Goal: Obtain resource: Download file/media

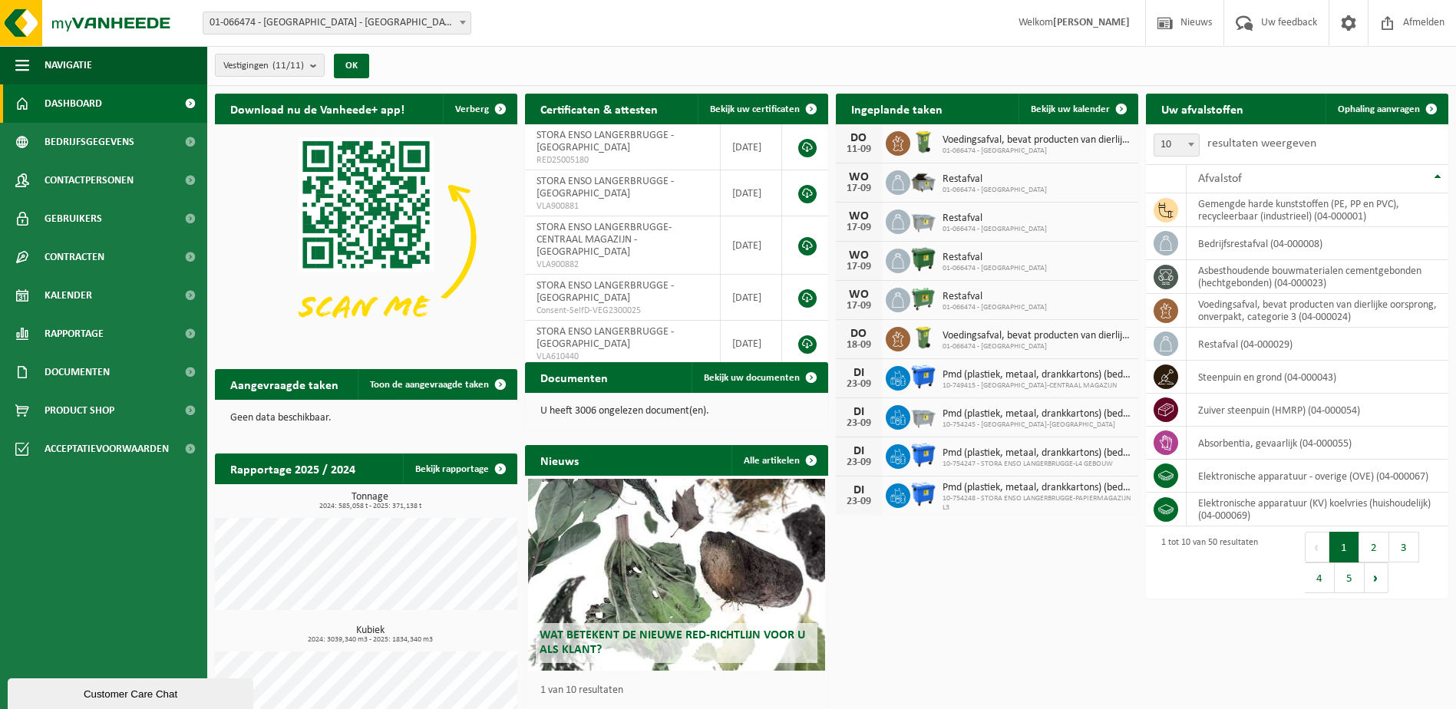
click at [792, 422] on div "Download nu de Vanheede+ app! Verberg Certificaten & attesten Bekijk uw certifi…" at bounding box center [831, 422] width 1241 height 673
click at [68, 325] on span "Rapportage" at bounding box center [74, 334] width 59 height 38
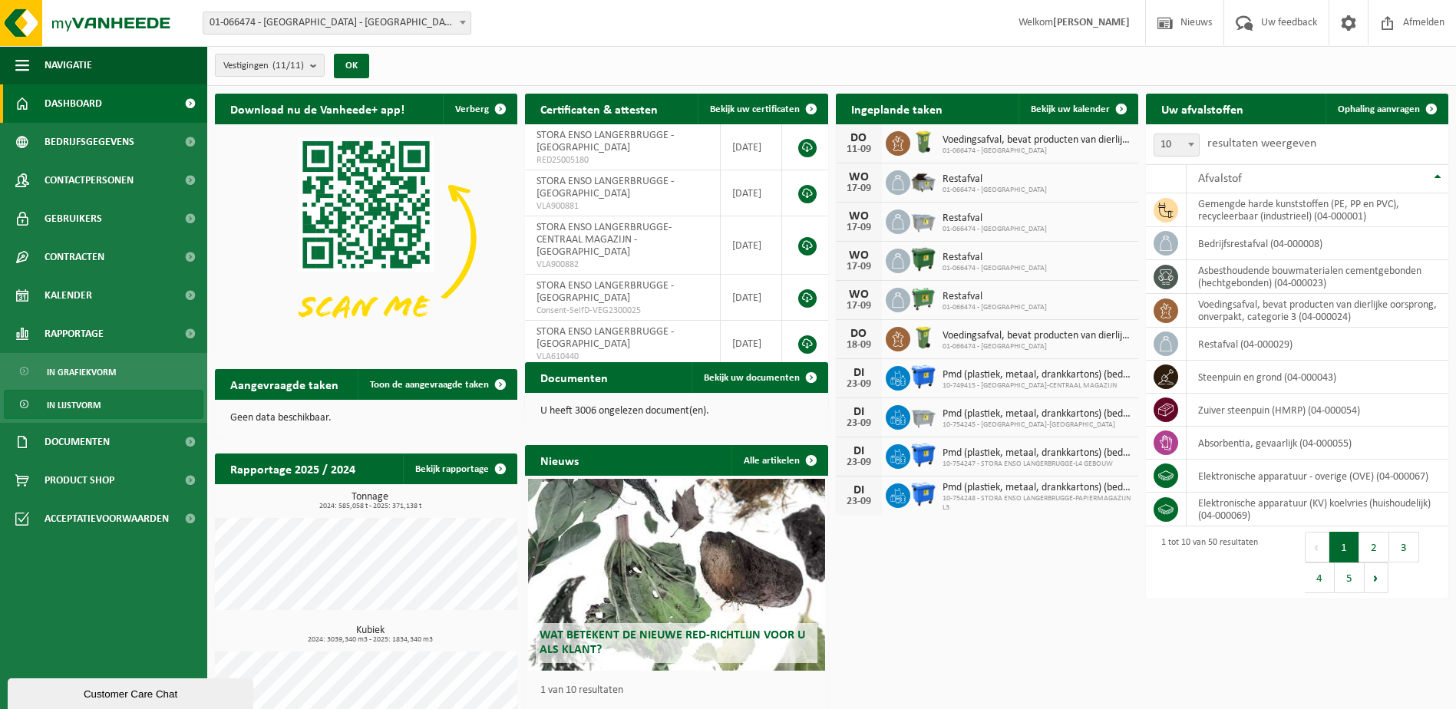
click at [81, 401] on span "In lijstvorm" at bounding box center [74, 405] width 54 height 29
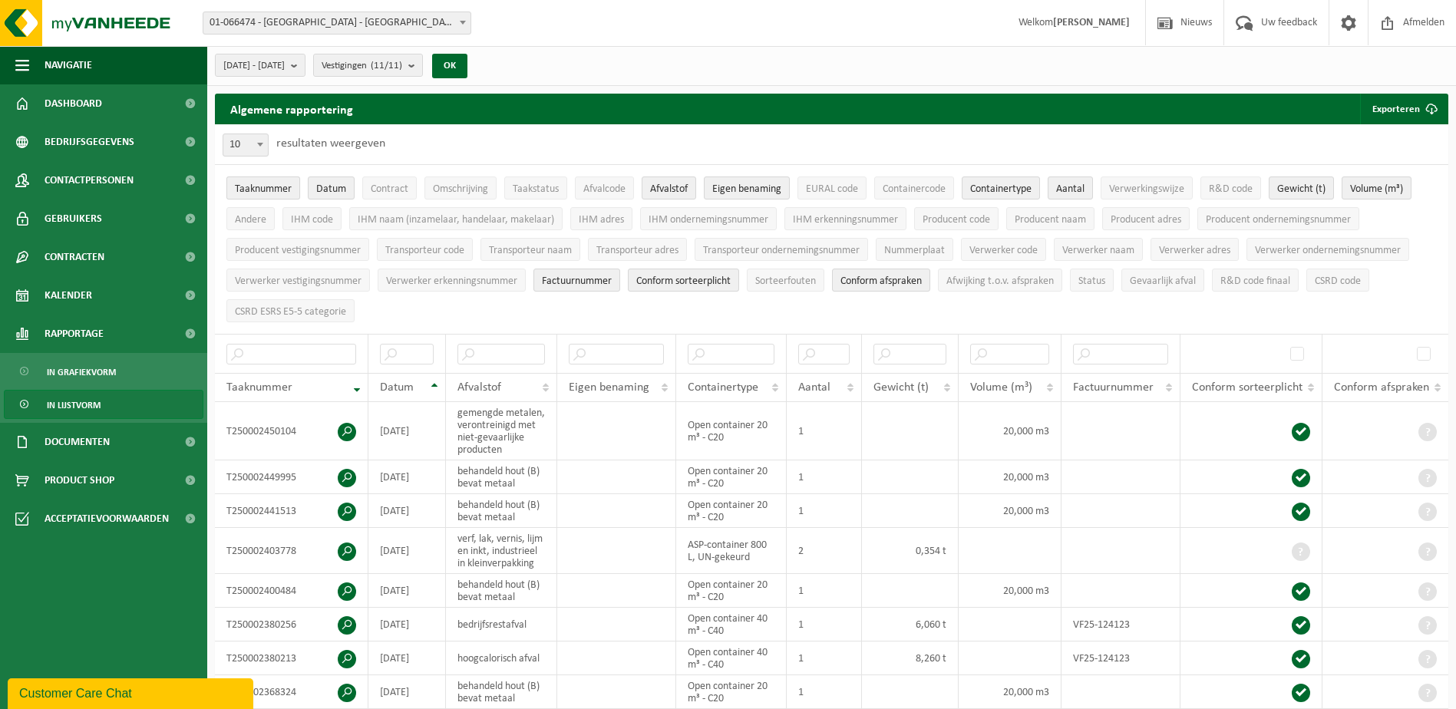
click at [253, 186] on span "Taaknummer" at bounding box center [263, 189] width 57 height 12
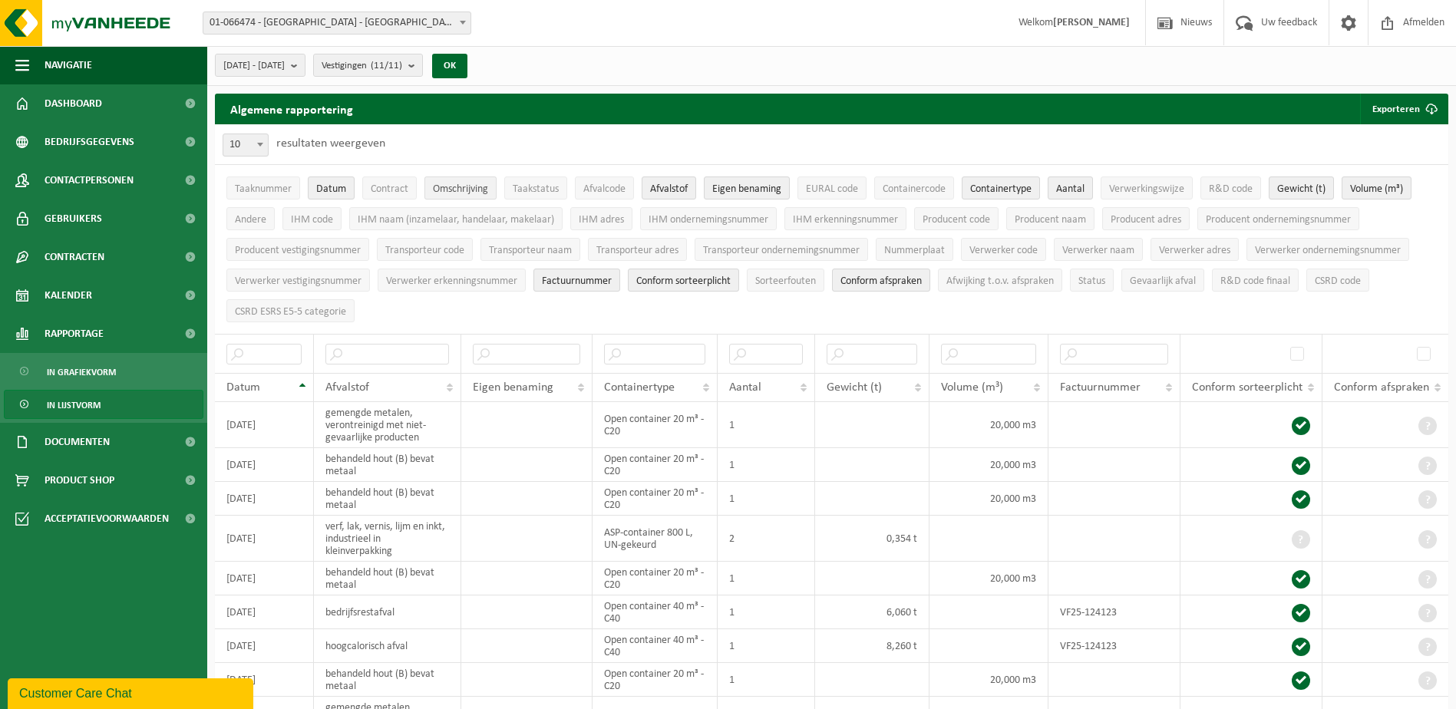
click at [467, 187] on span "Omschrijving" at bounding box center [460, 189] width 55 height 12
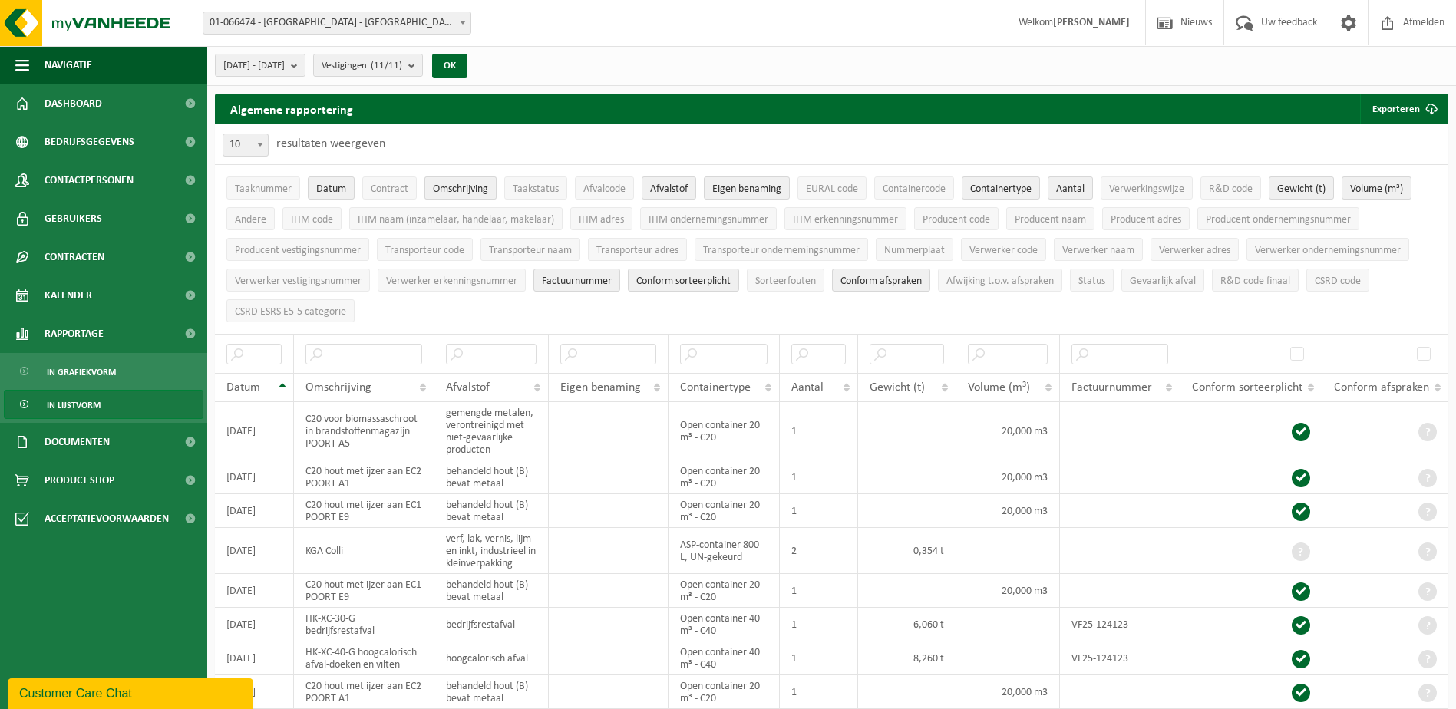
click at [467, 187] on span "Omschrijving" at bounding box center [460, 189] width 55 height 12
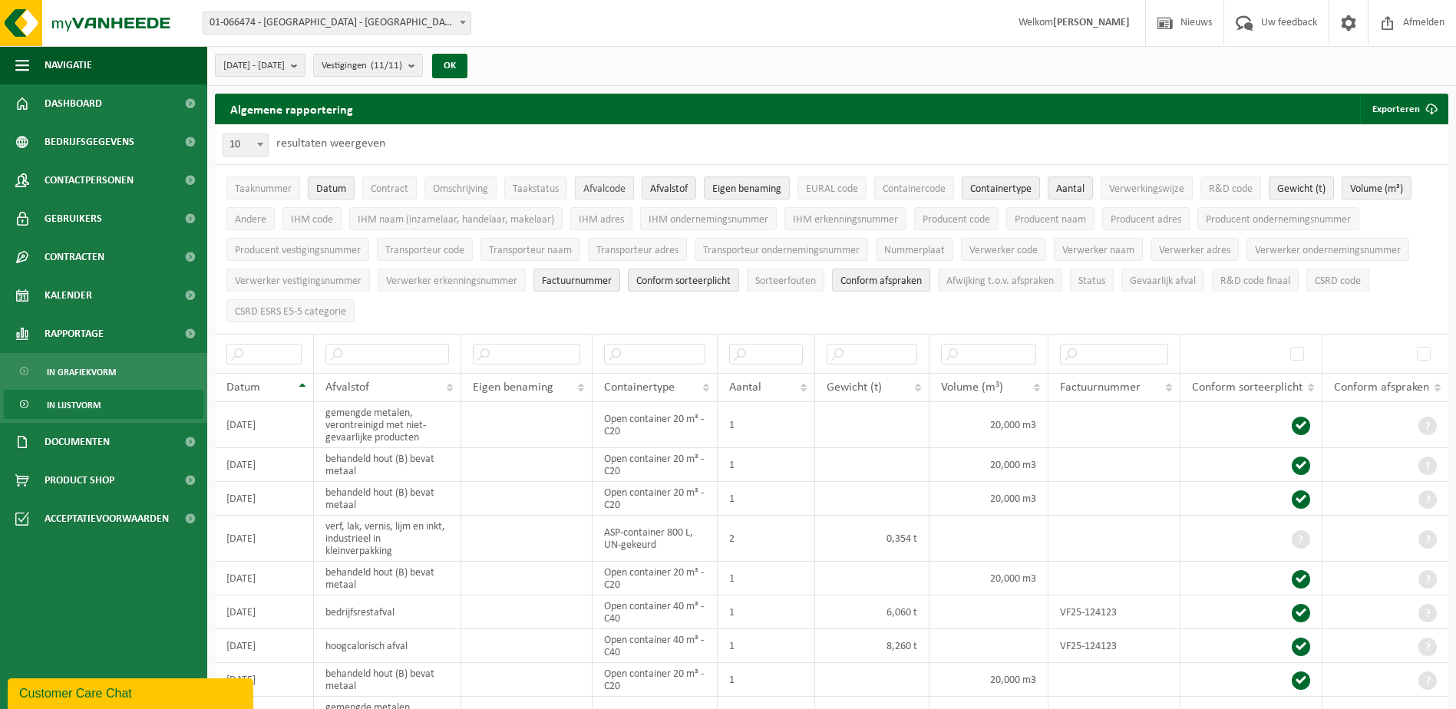
click at [596, 186] on span "Afvalcode" at bounding box center [604, 189] width 42 height 12
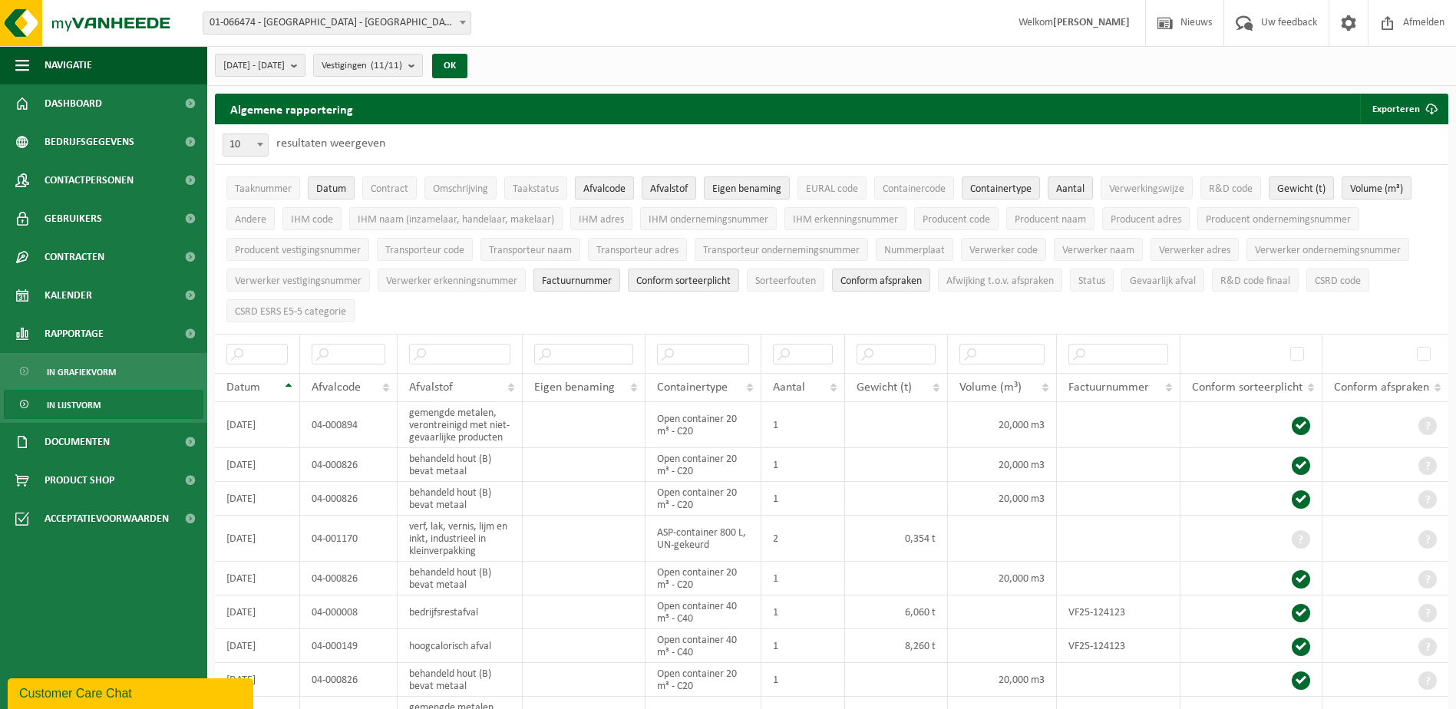
click at [596, 186] on span "Afvalcode" at bounding box center [604, 189] width 42 height 12
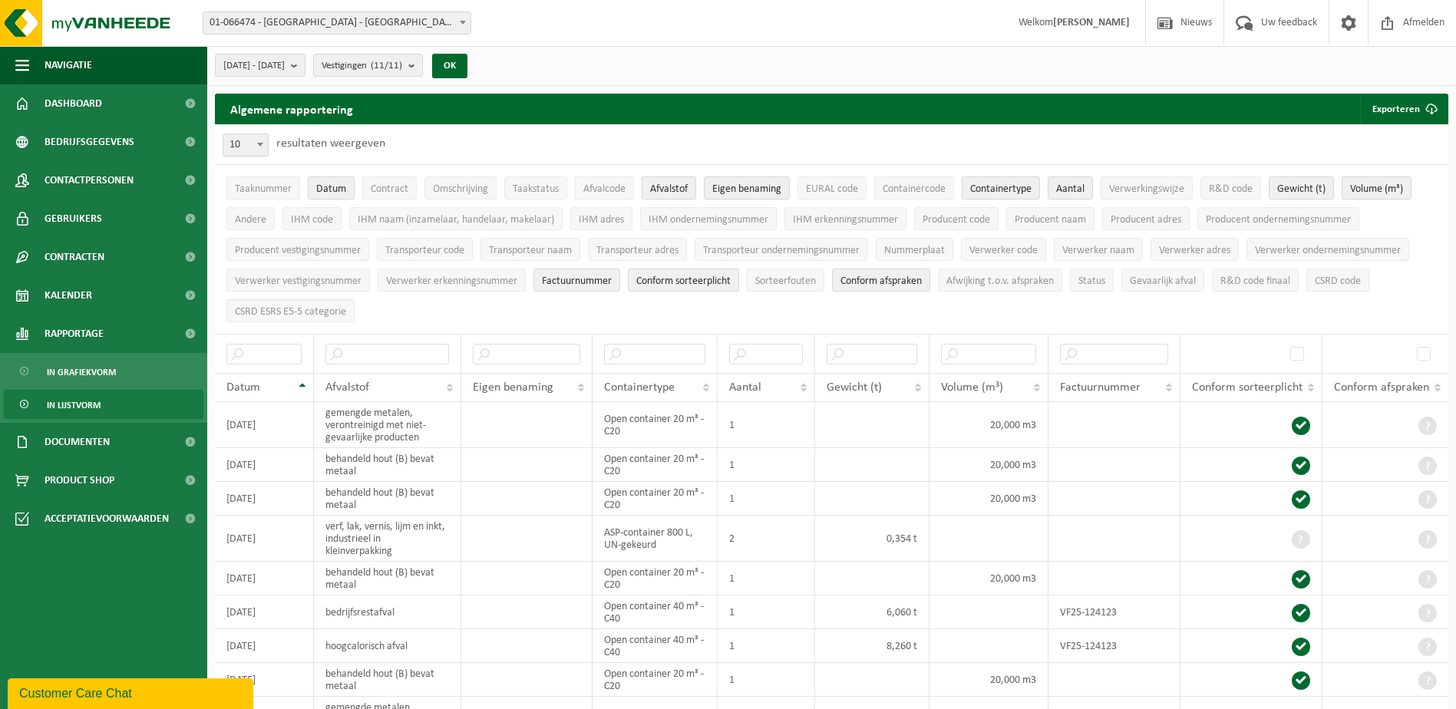
click at [668, 186] on span "Afvalstof" at bounding box center [669, 189] width 38 height 12
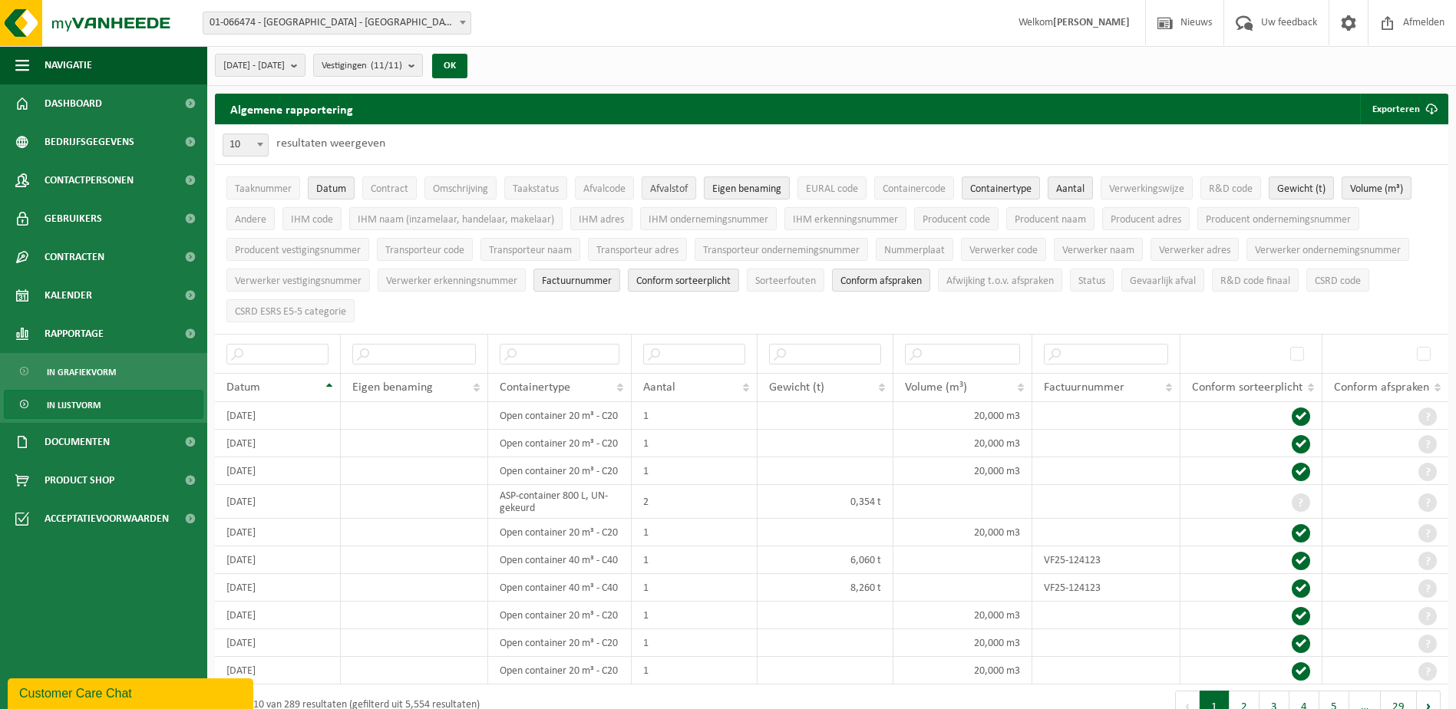
click at [668, 186] on span "Afvalstof" at bounding box center [669, 189] width 38 height 12
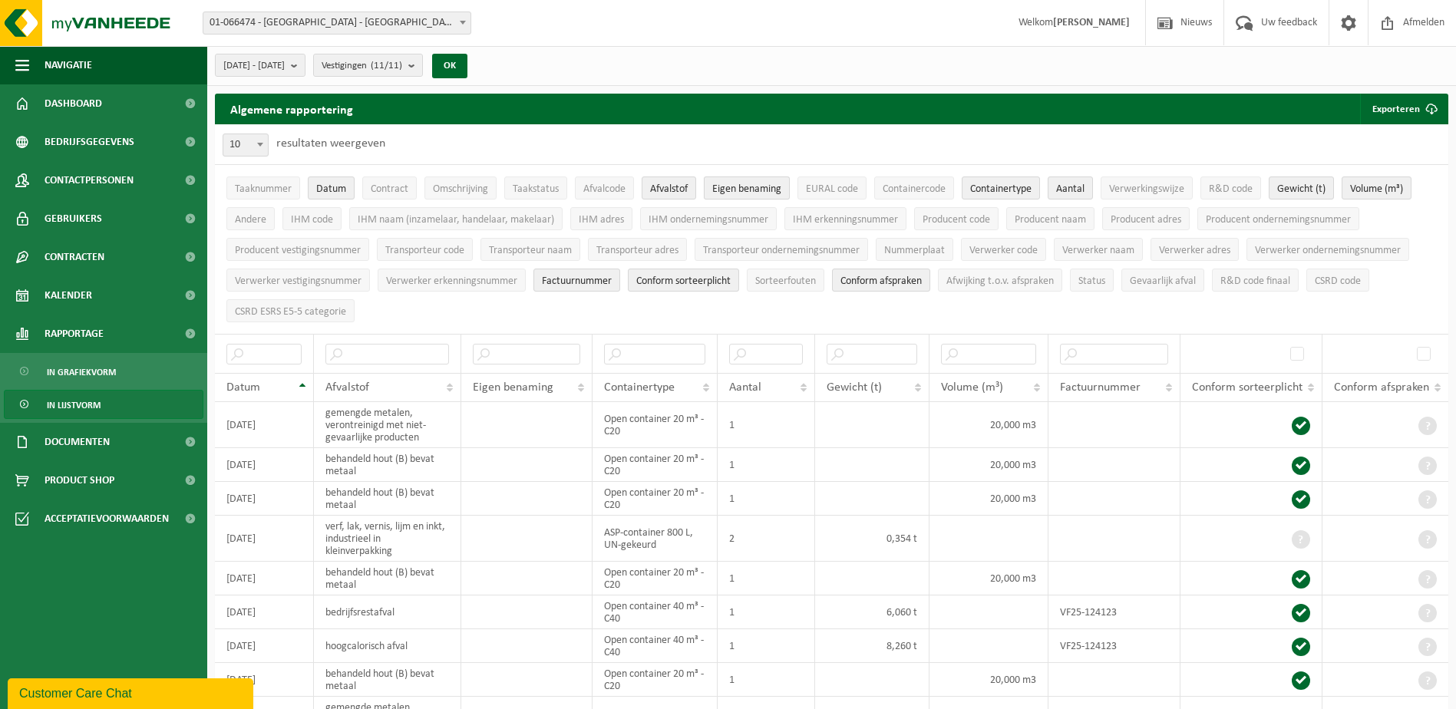
click at [743, 189] on span "Eigen benaming" at bounding box center [746, 189] width 69 height 12
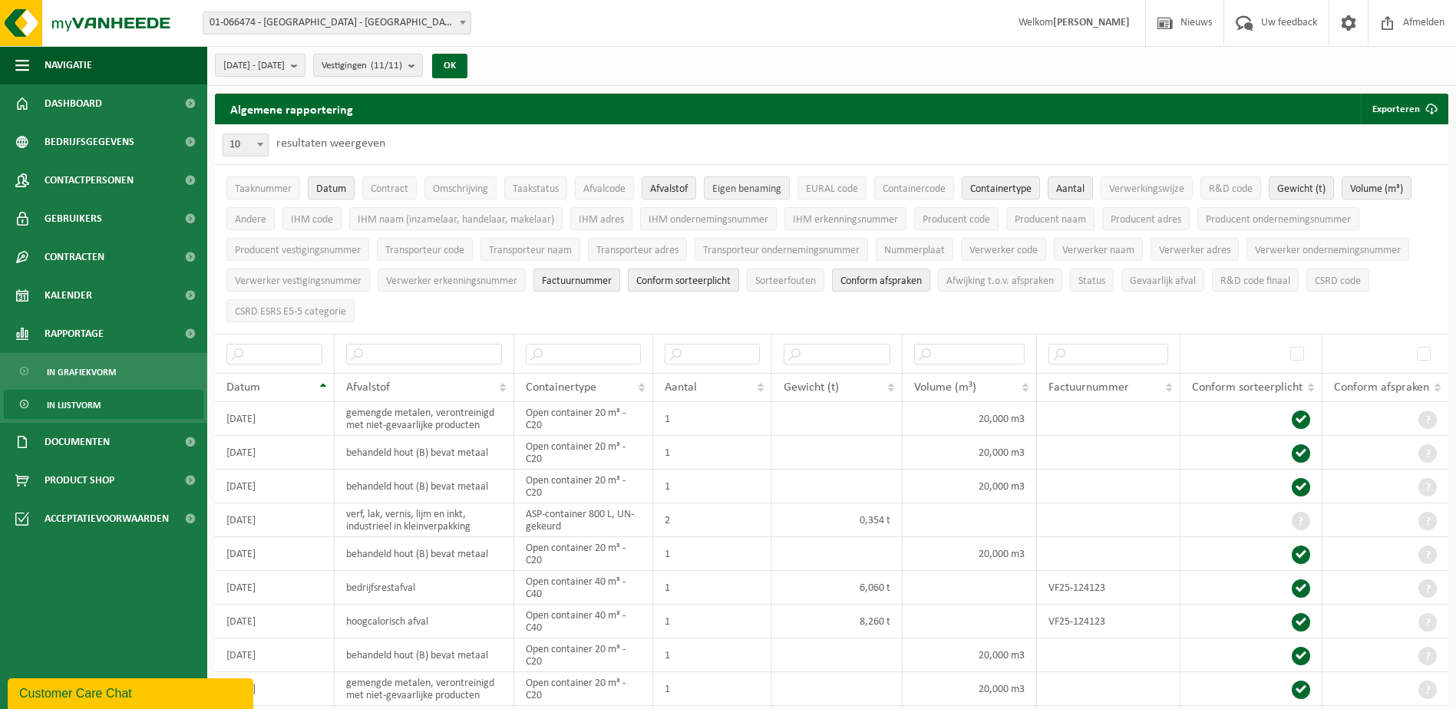
click at [743, 189] on span "Eigen benaming" at bounding box center [746, 189] width 69 height 12
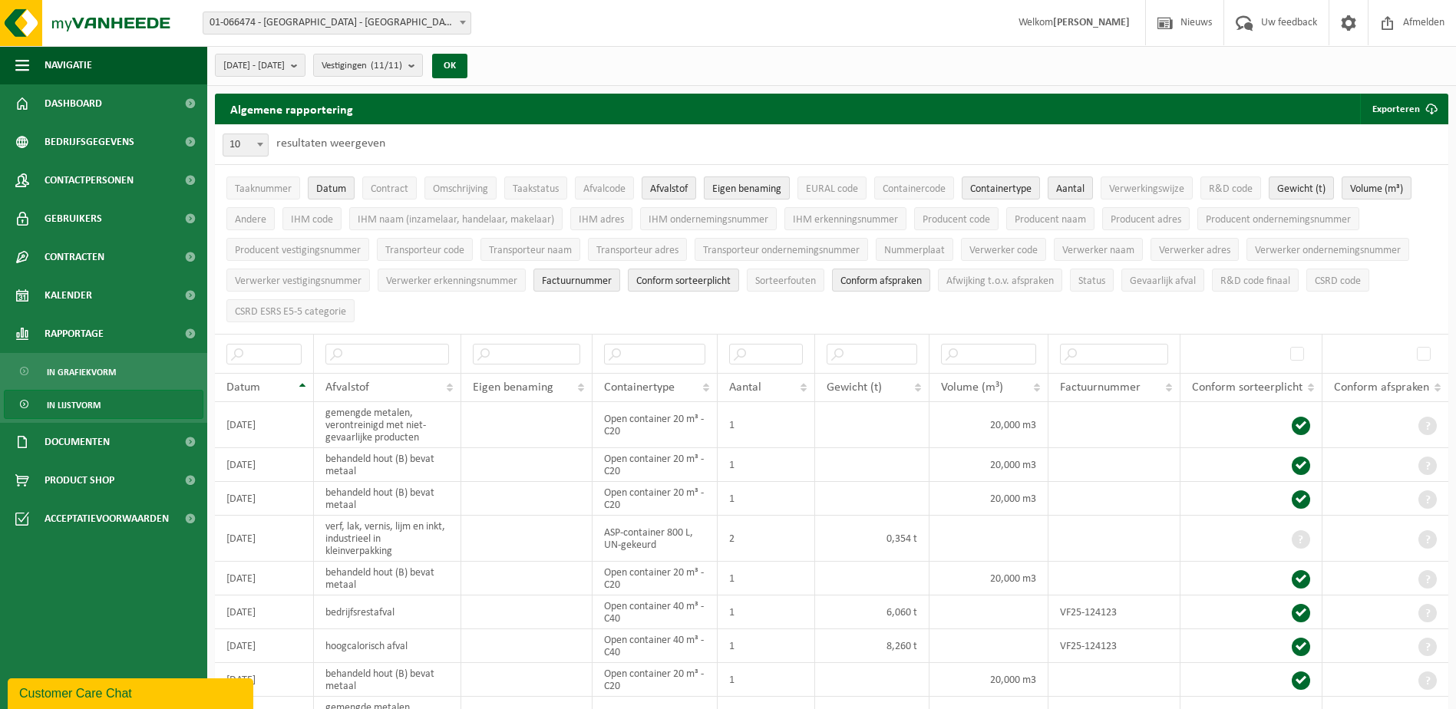
click at [743, 189] on span "Eigen benaming" at bounding box center [746, 189] width 69 height 12
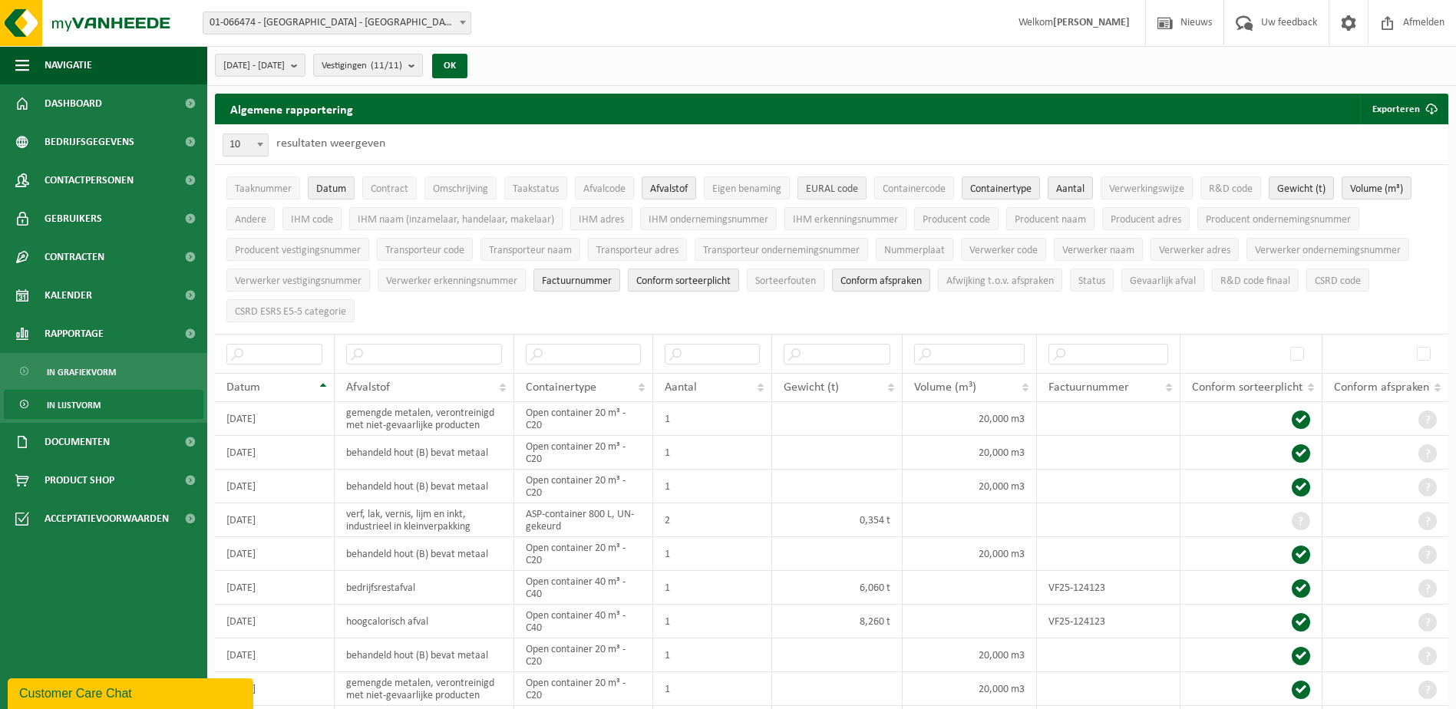
click at [833, 197] on button "EURAL code" at bounding box center [831, 187] width 69 height 23
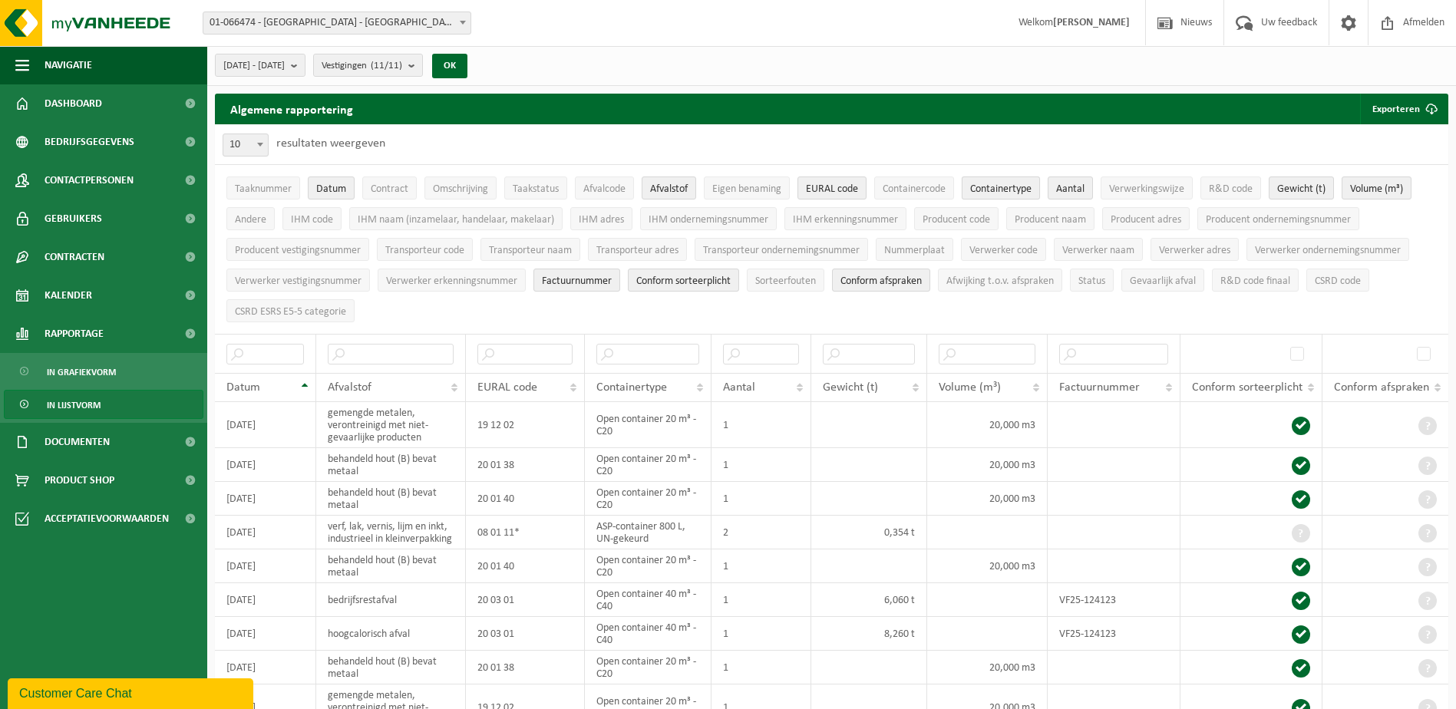
click at [1020, 194] on span "Containertype" at bounding box center [1000, 189] width 61 height 12
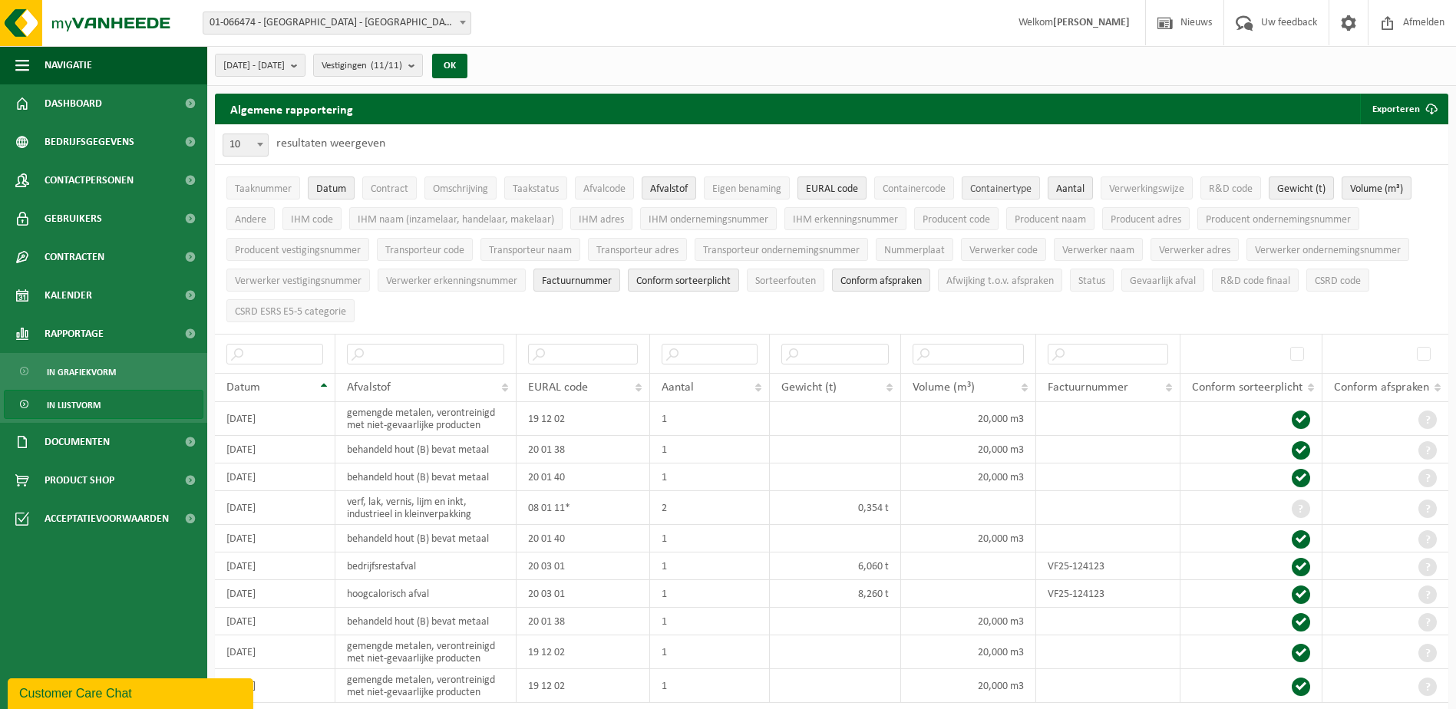
click at [1020, 194] on span "Containertype" at bounding box center [1000, 189] width 61 height 12
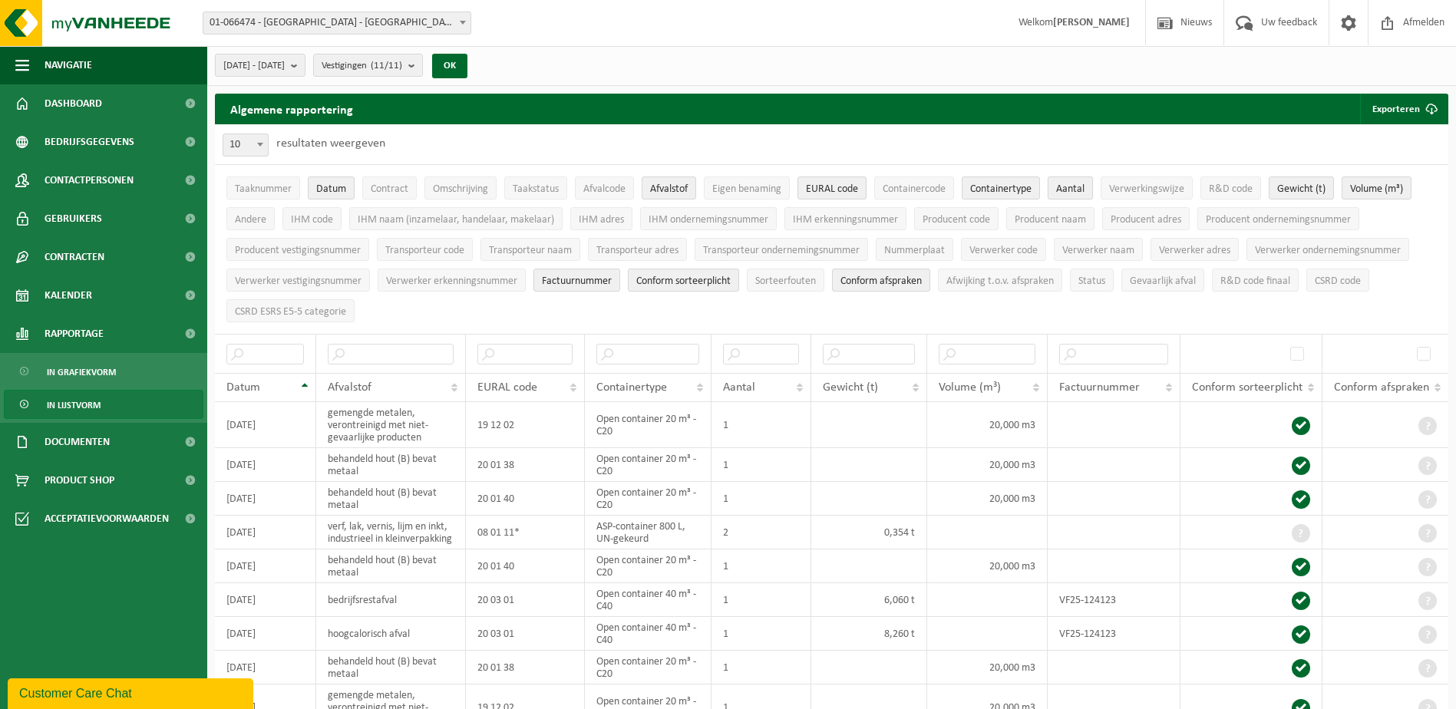
click at [1077, 190] on span "Aantal" at bounding box center [1070, 189] width 28 height 12
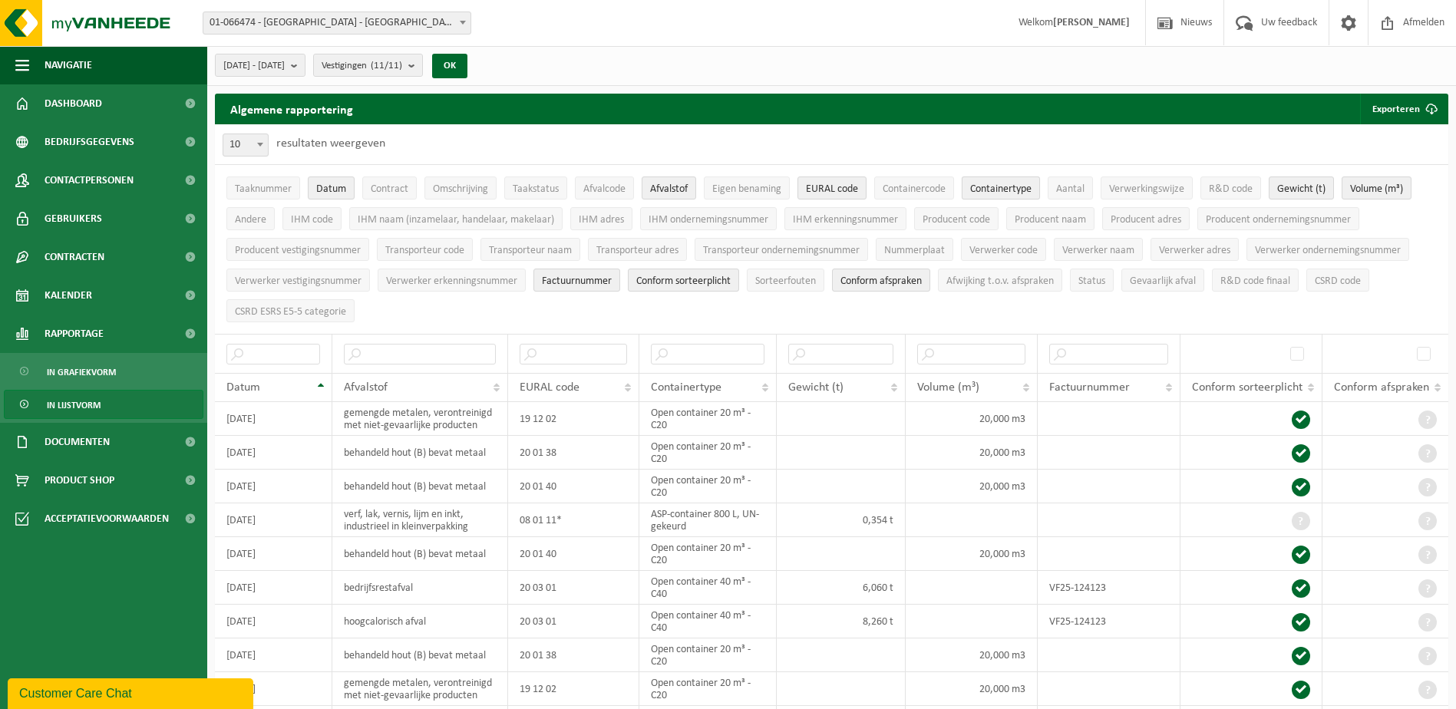
click at [995, 195] on span "Containertype" at bounding box center [1000, 189] width 61 height 12
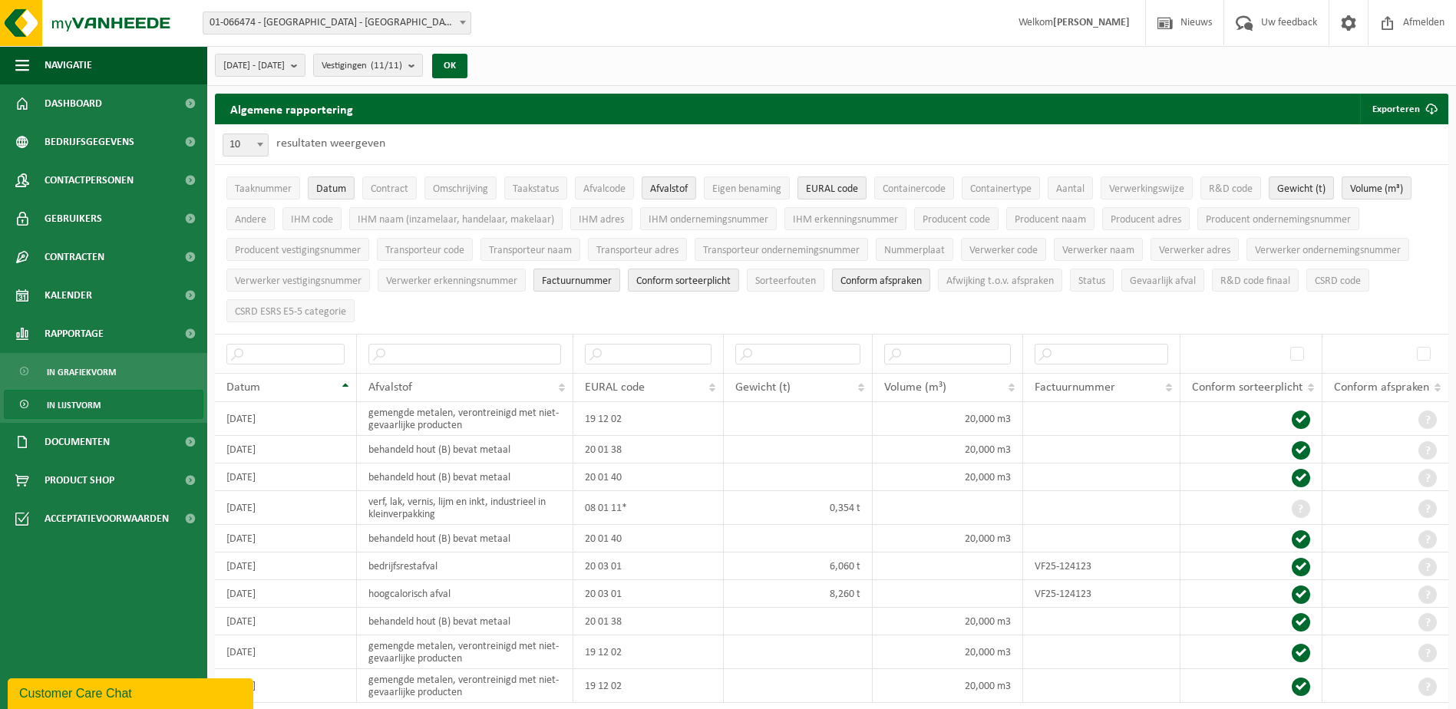
click at [591, 281] on span "Factuurnummer" at bounding box center [577, 281] width 70 height 12
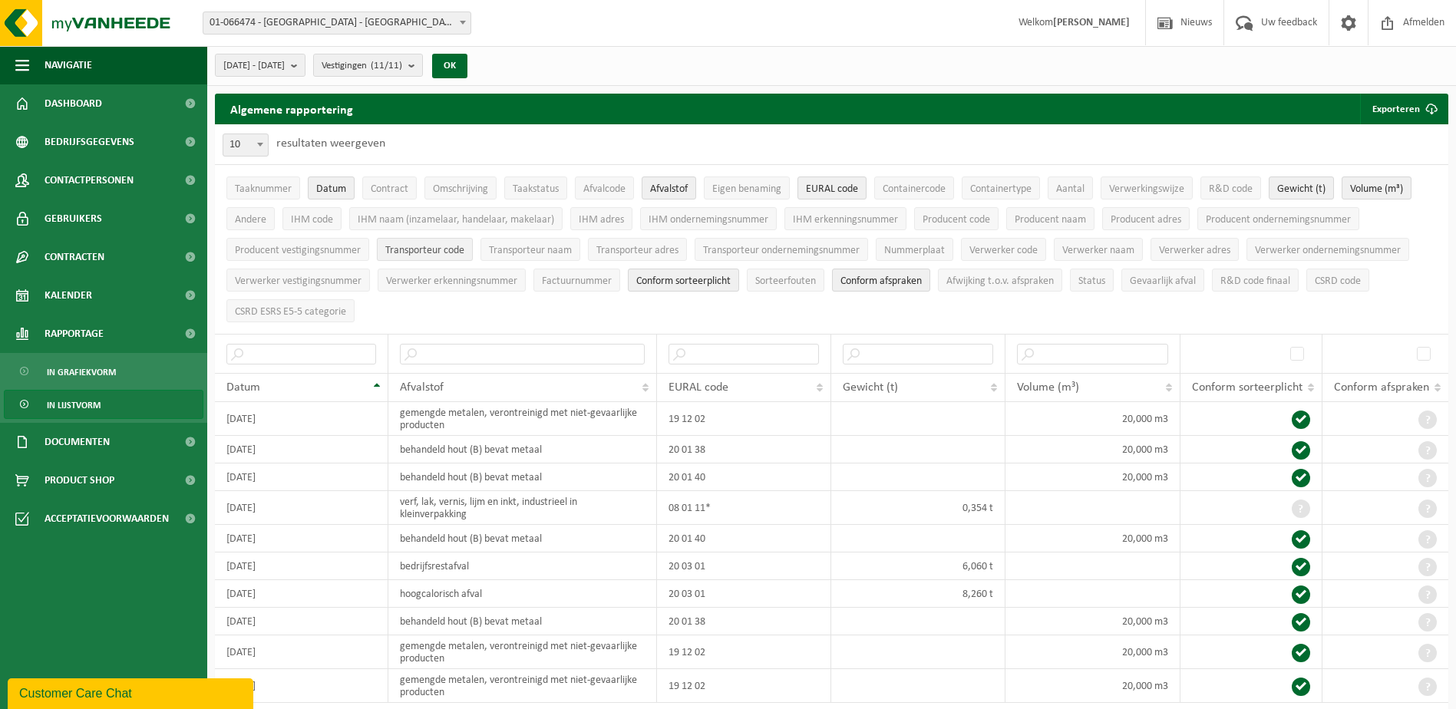
click at [433, 250] on span "Transporteur code" at bounding box center [424, 251] width 79 height 12
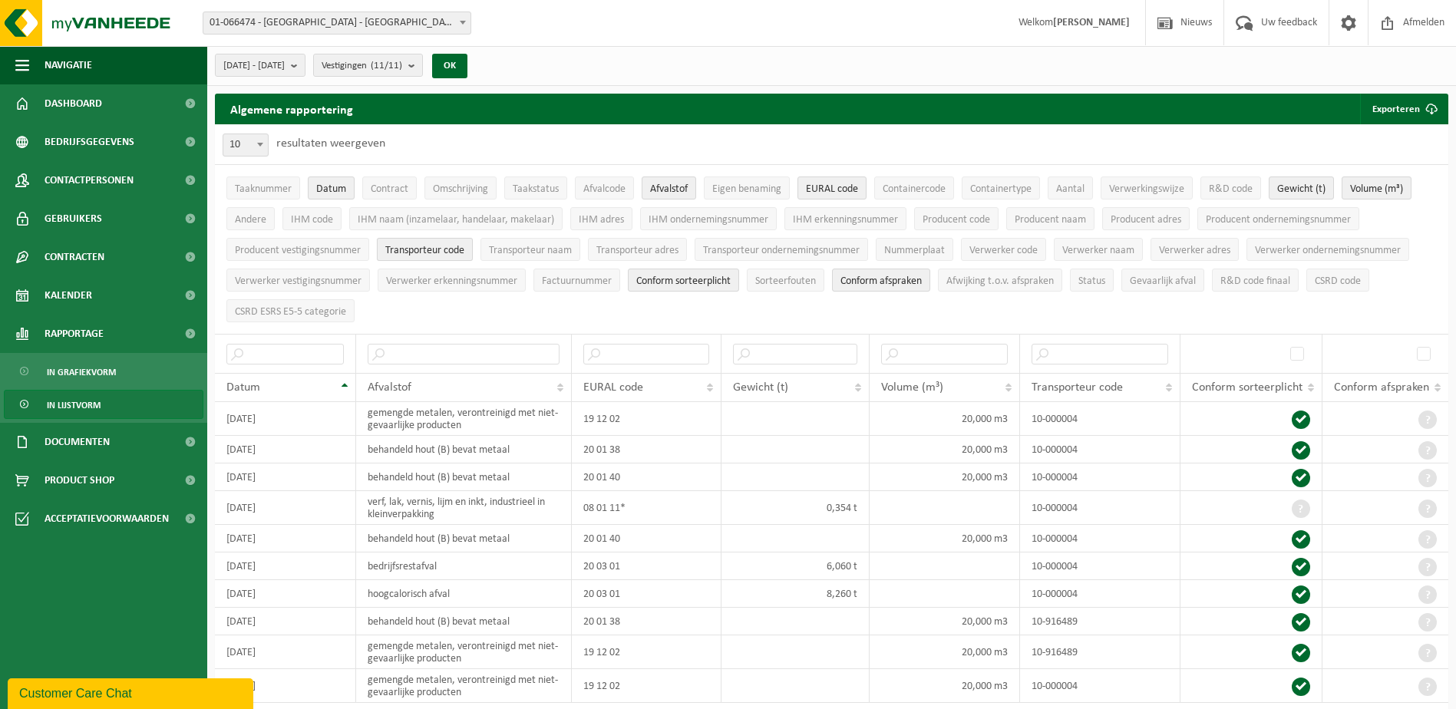
click at [433, 250] on span "Transporteur code" at bounding box center [424, 251] width 79 height 12
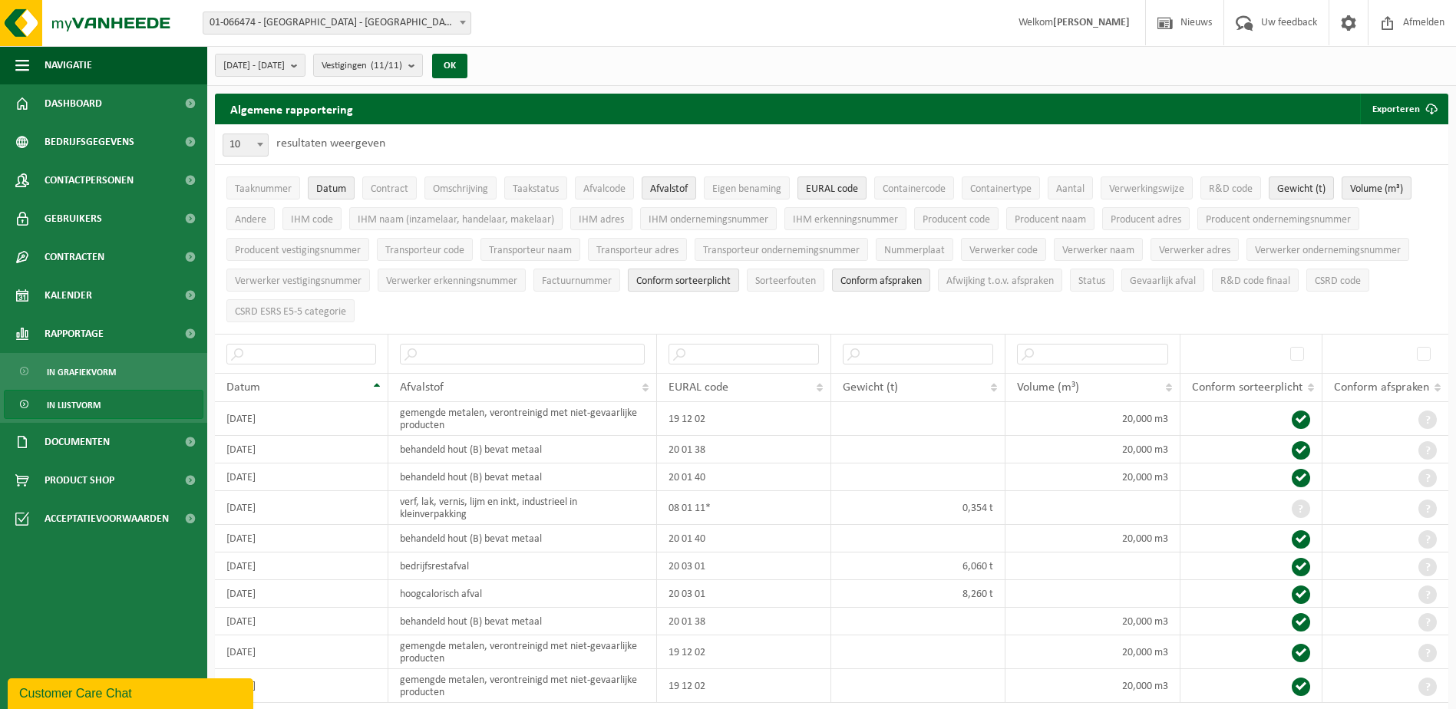
click at [672, 280] on span "Conform sorteerplicht" at bounding box center [683, 281] width 94 height 12
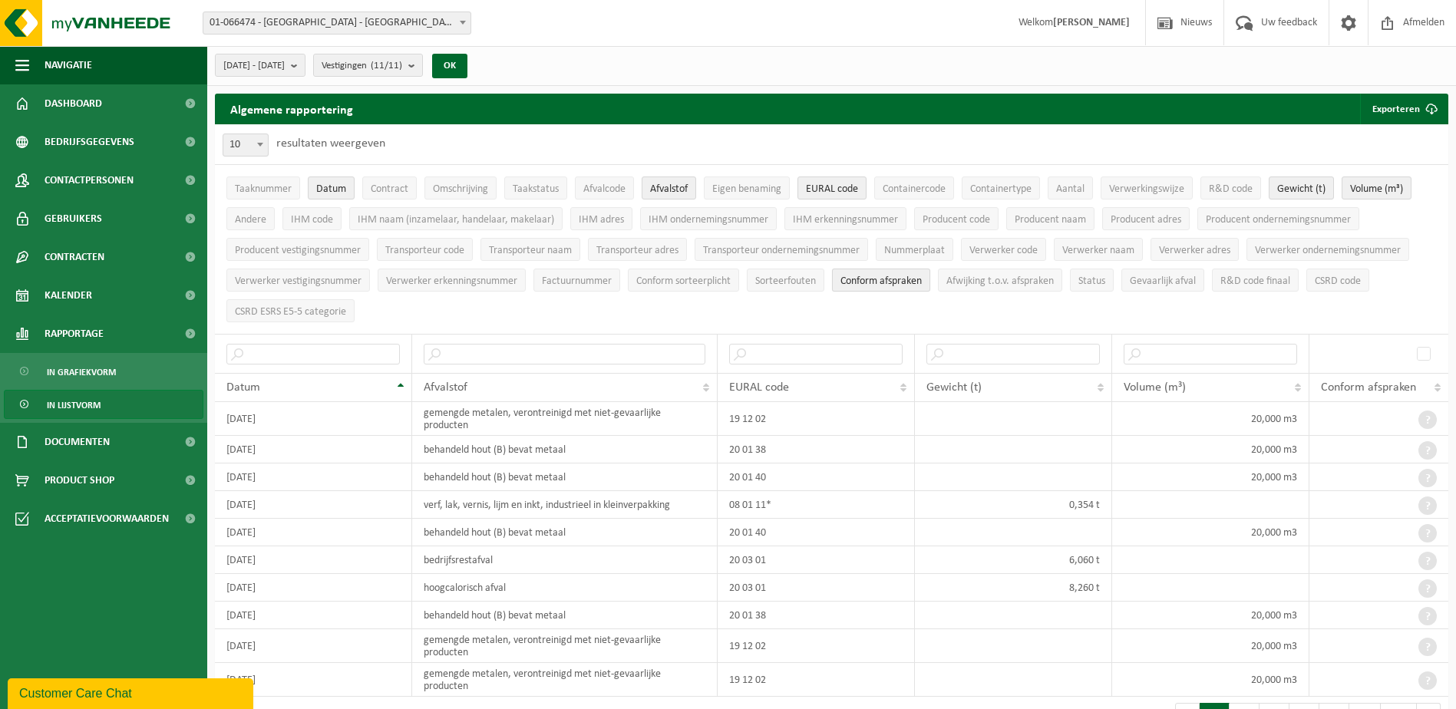
click at [884, 282] on span "Conform afspraken" at bounding box center [880, 281] width 81 height 12
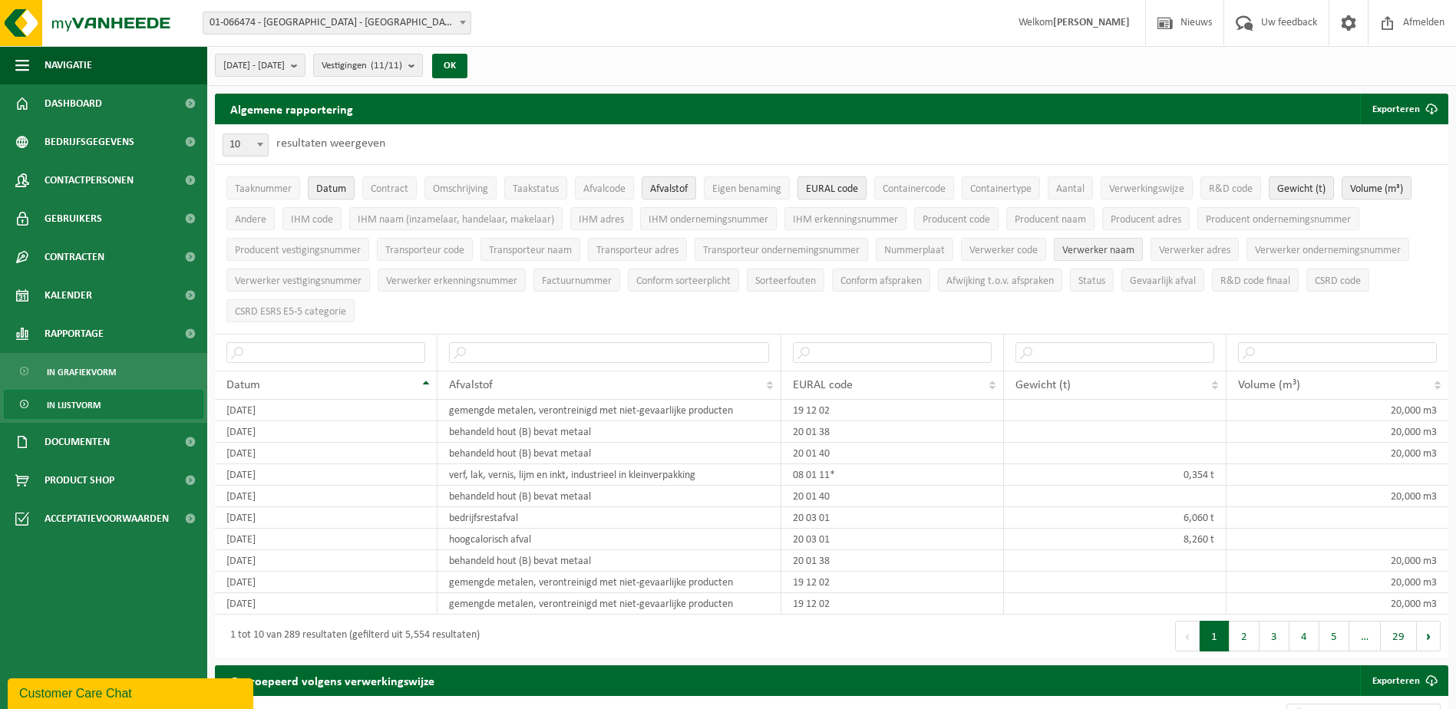
click at [1091, 251] on span "Verwerker naam" at bounding box center [1098, 251] width 72 height 12
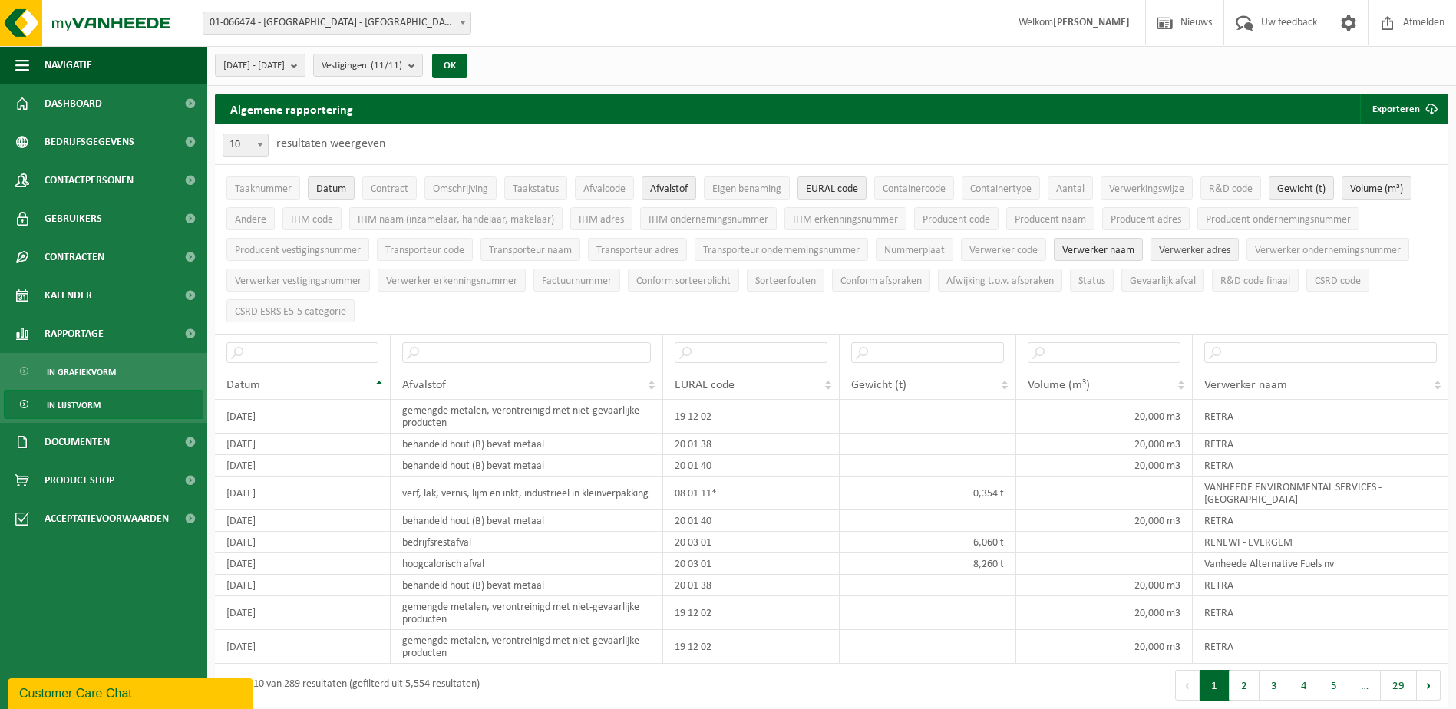
click at [1200, 246] on span "Verwerker adres" at bounding box center [1194, 251] width 71 height 12
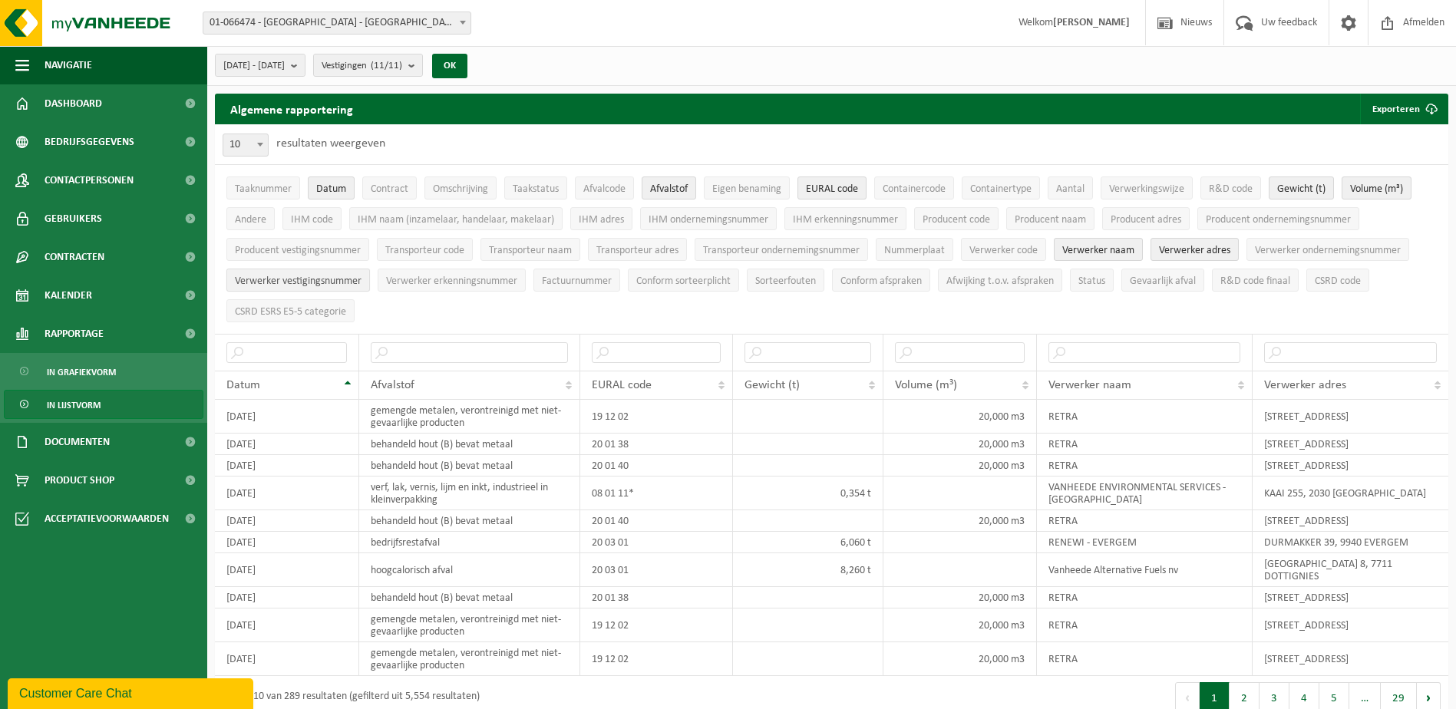
click at [346, 282] on span "Verwerker vestigingsnummer" at bounding box center [298, 281] width 127 height 12
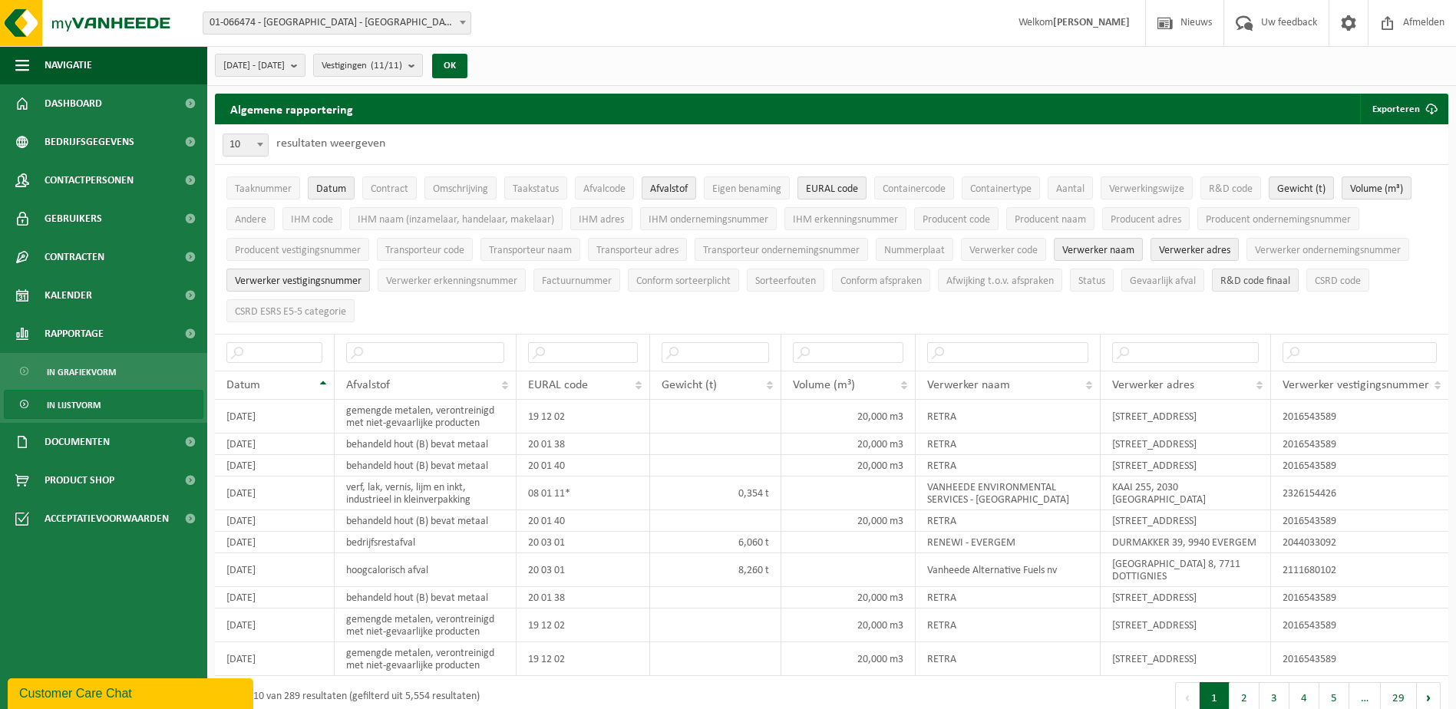
click at [1248, 278] on span "R&D code finaal" at bounding box center [1255, 281] width 70 height 12
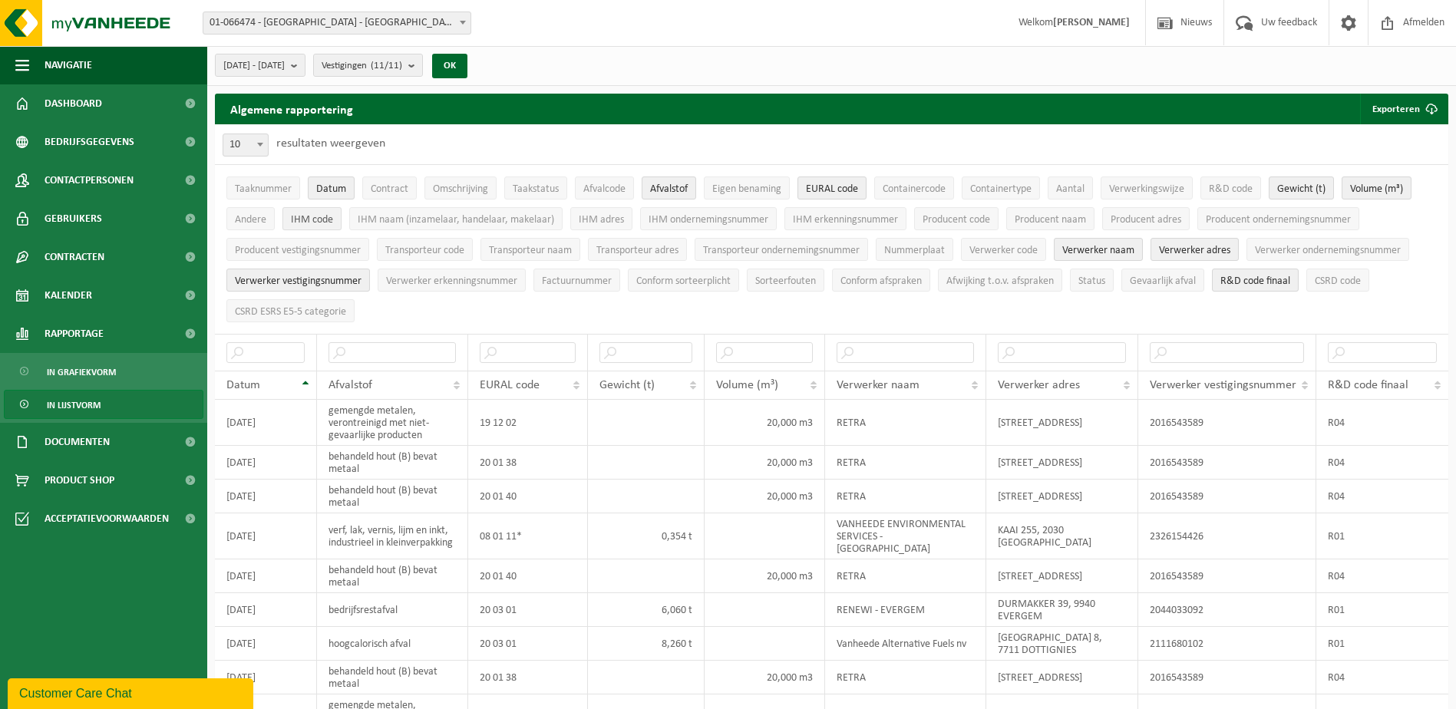
click at [318, 221] on span "IHM code" at bounding box center [312, 220] width 42 height 12
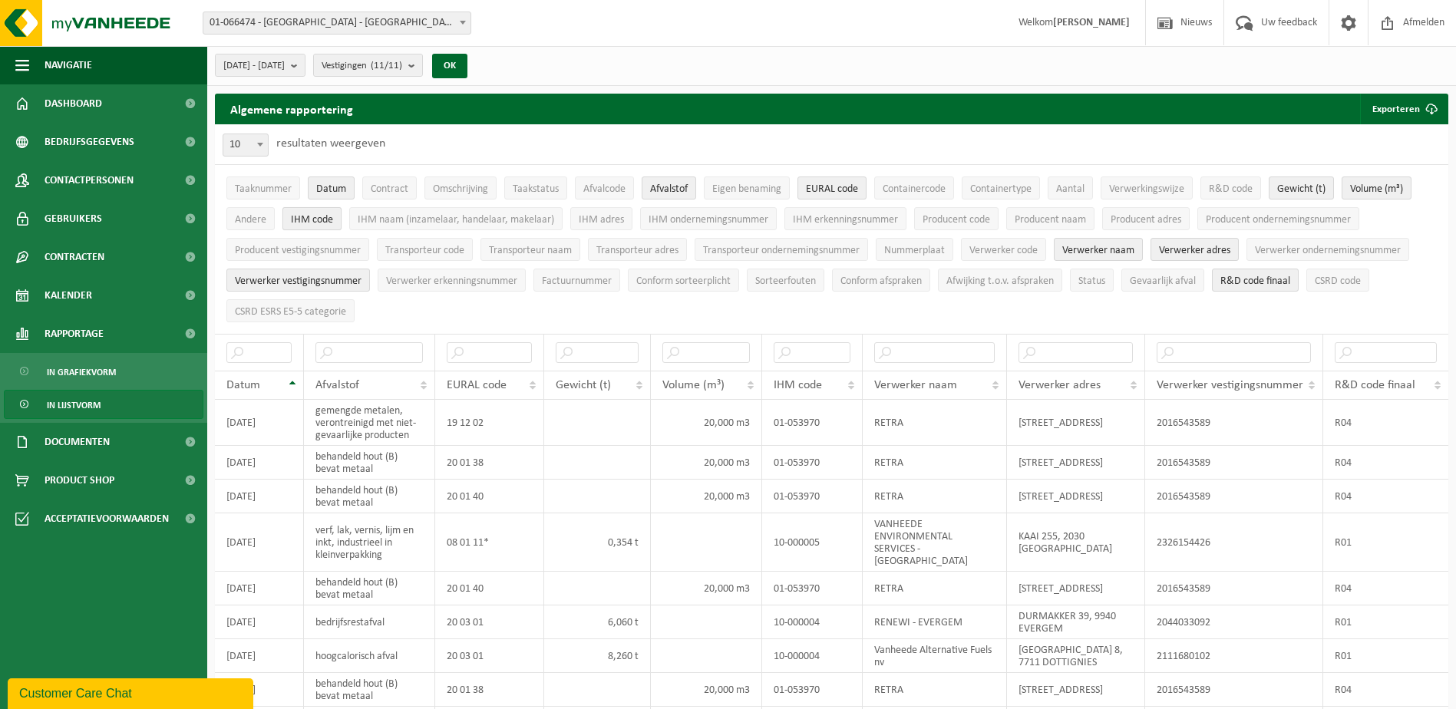
click at [324, 223] on span "IHM code" at bounding box center [312, 220] width 42 height 12
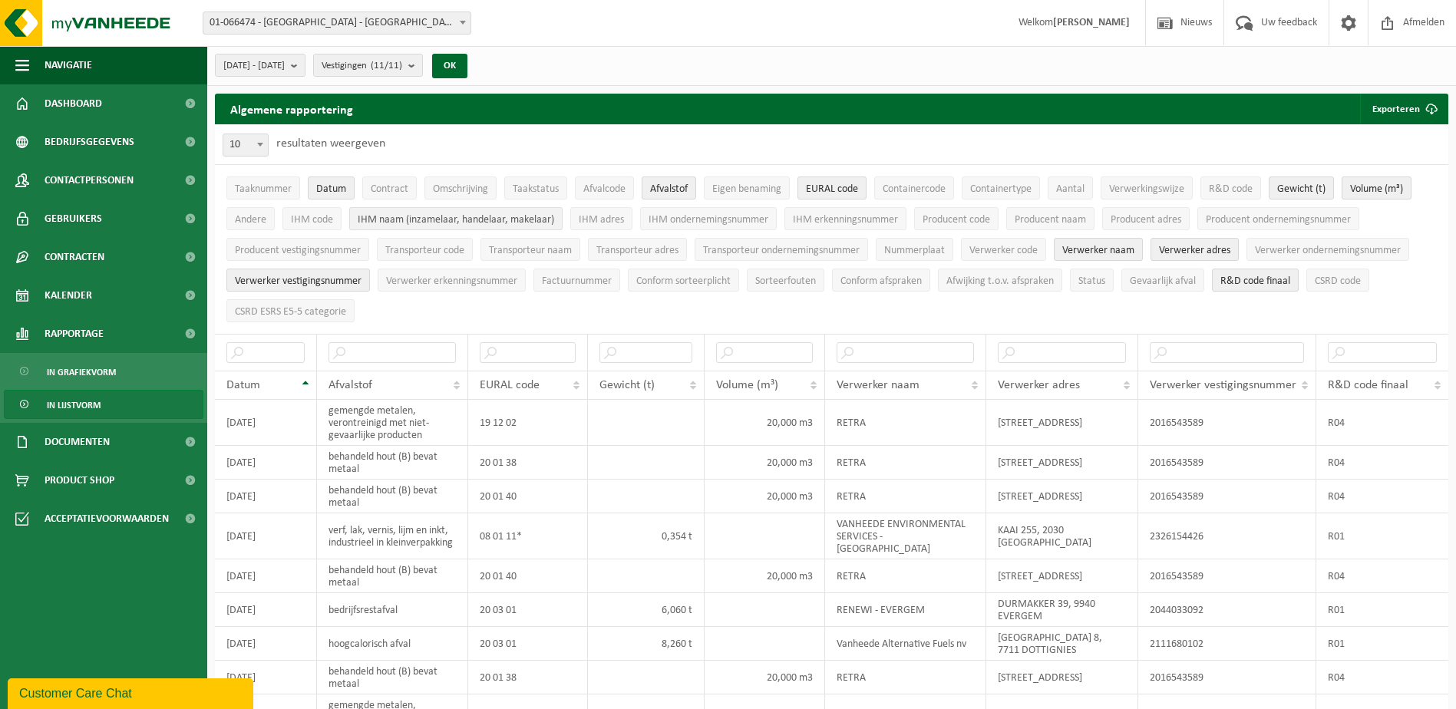
click at [403, 221] on span "IHM naam (inzamelaar, handelaar, makelaar)" at bounding box center [456, 220] width 196 height 12
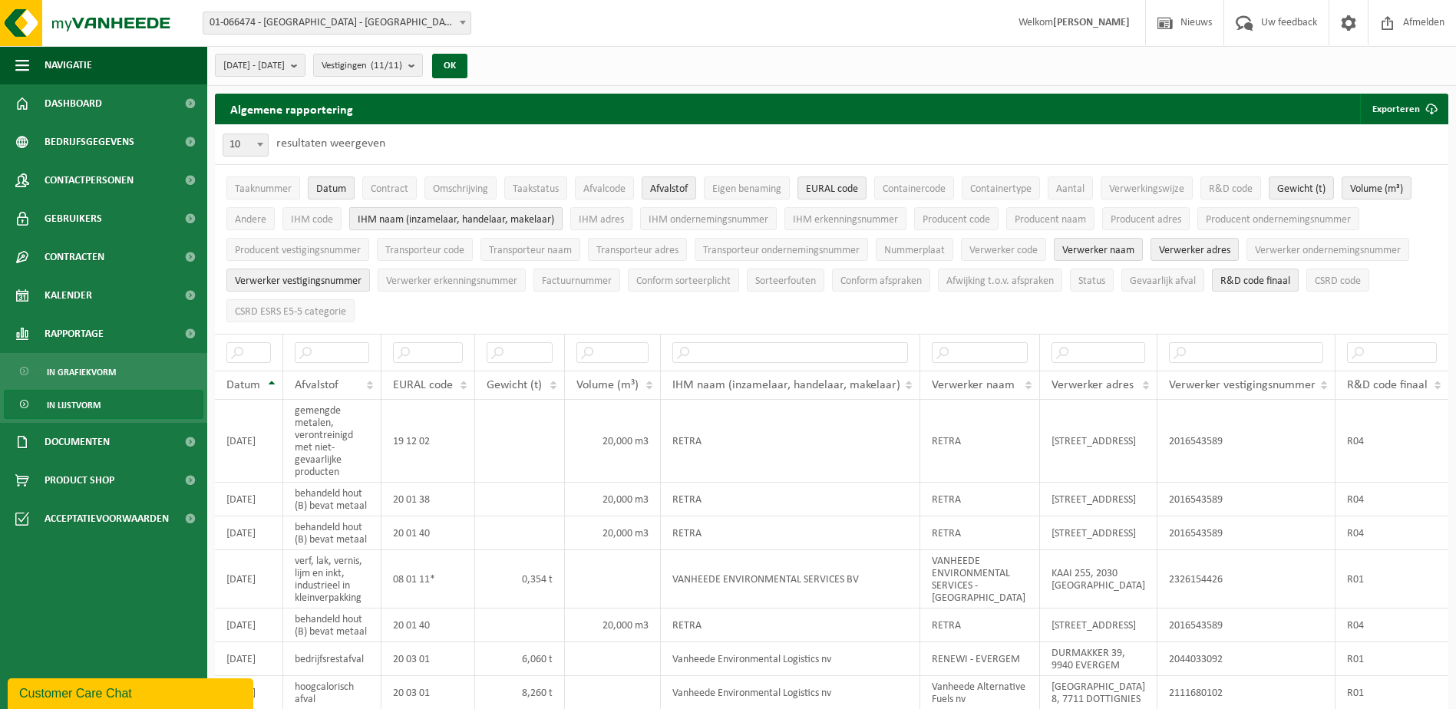
click at [403, 221] on span "IHM naam (inzamelaar, handelaar, makelaar)" at bounding box center [456, 220] width 196 height 12
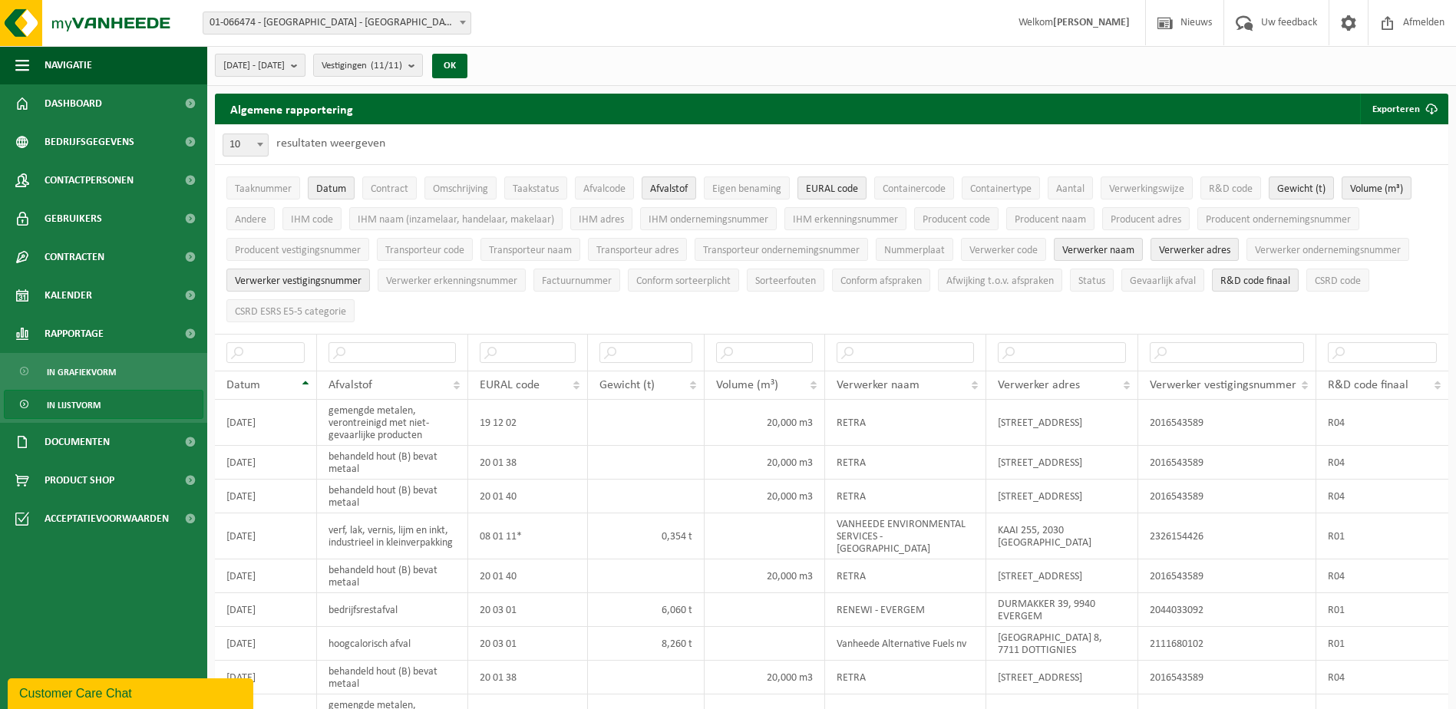
click at [305, 64] on b "submit" at bounding box center [298, 64] width 14 height 21
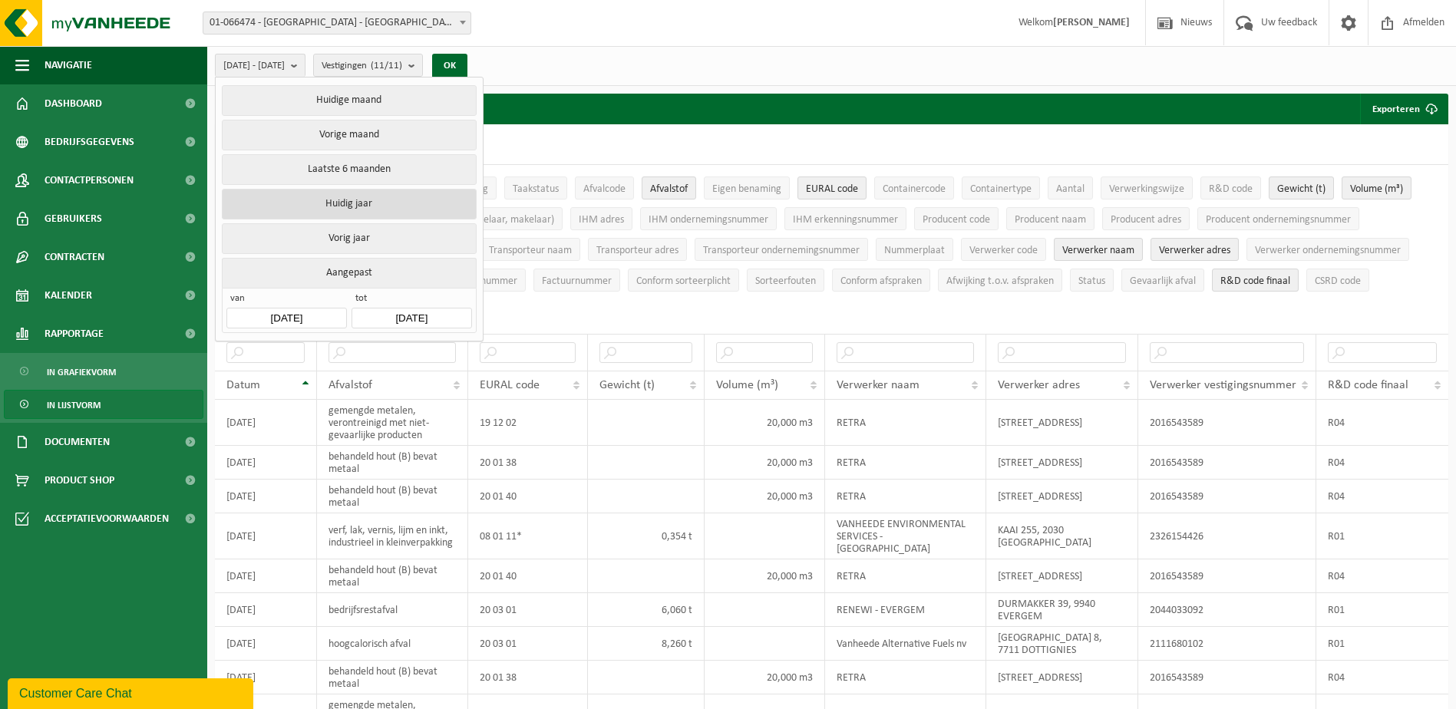
click at [385, 208] on button "Huidig jaar" at bounding box center [349, 204] width 254 height 31
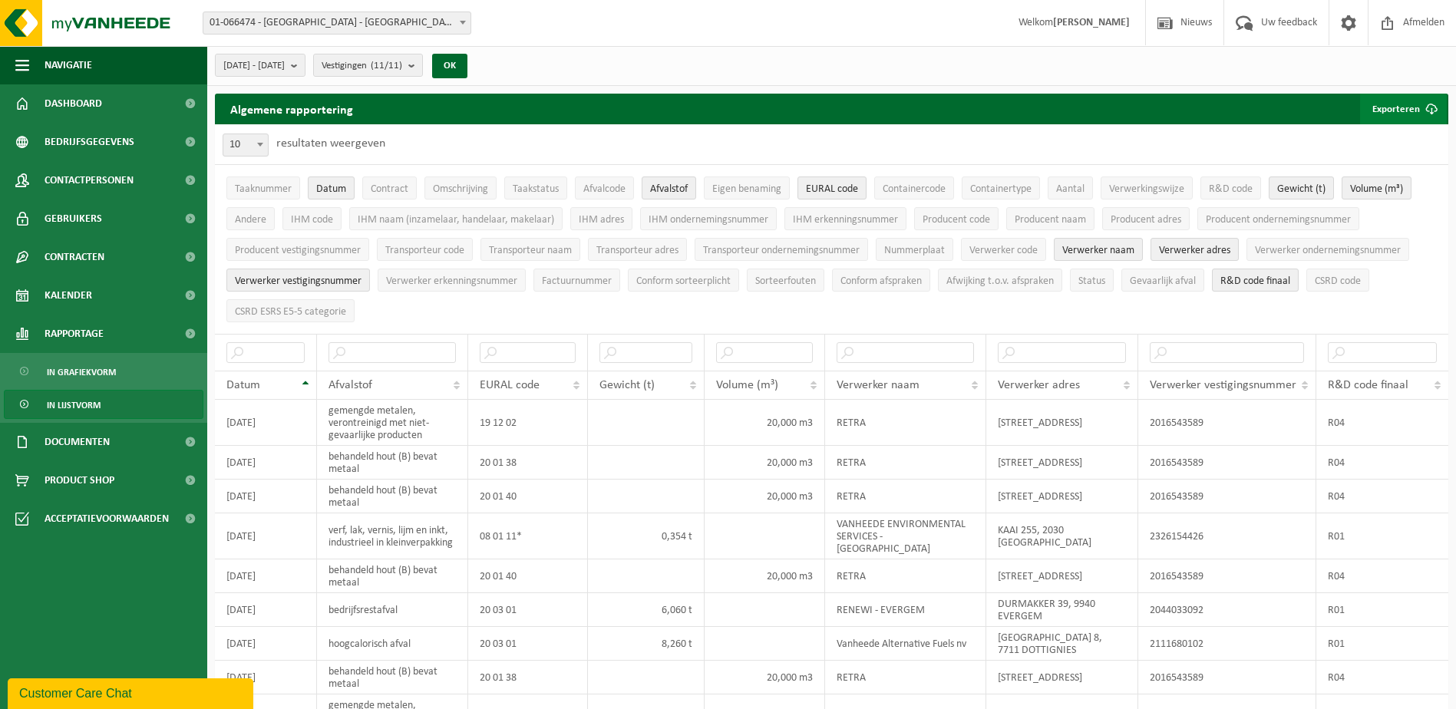
click at [1406, 110] on button "Exporteren" at bounding box center [1403, 109] width 87 height 31
click at [1376, 140] on link "Enkel mijn selectie" at bounding box center [1376, 139] width 139 height 31
click at [1400, 143] on link "Enkel mijn selectie" at bounding box center [1376, 139] width 139 height 31
click at [640, 25] on div "Vestiging: 01-066474 - STORA ENSO LANGERBRUGGE - GENT 10-788146 - AC MATERIALS …" at bounding box center [728, 23] width 1456 height 47
